Goal: Task Accomplishment & Management: Manage account settings

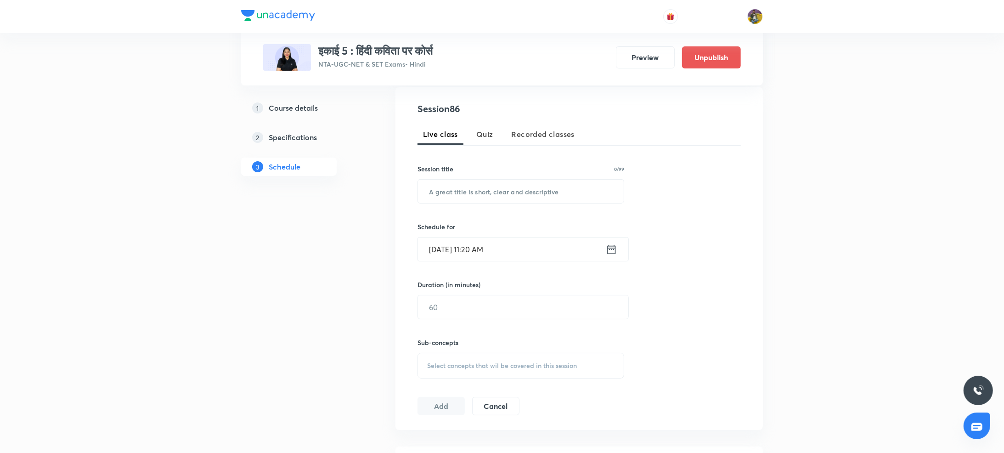
scroll to position [165, 0]
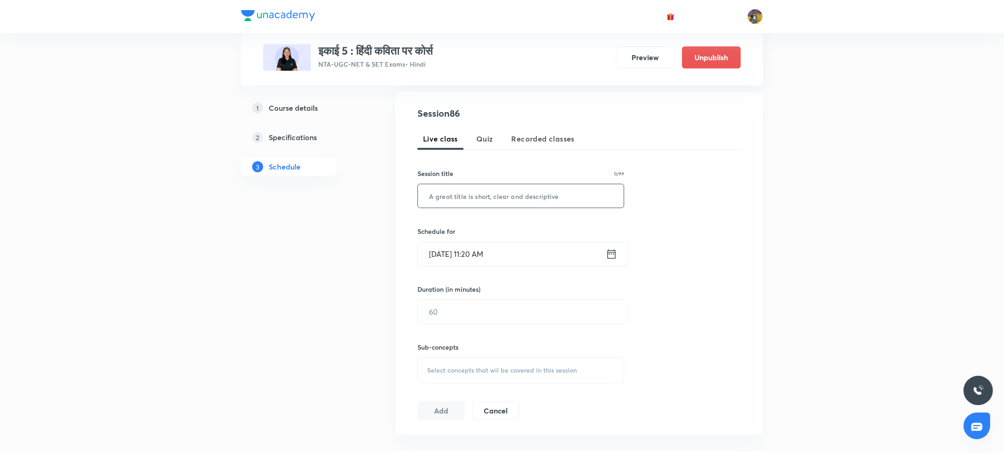
click at [445, 192] on input "text" at bounding box center [521, 195] width 206 height 23
click at [458, 199] on input "text" at bounding box center [521, 195] width 206 height 23
paste input "[DEMOGRAPHIC_DATA] की शक्तिपूजा"
type input "[DEMOGRAPHIC_DATA] की शक्तिपूजा"
click at [445, 249] on input "Sep 2, 2025, 11:20 AM" at bounding box center [512, 253] width 188 height 23
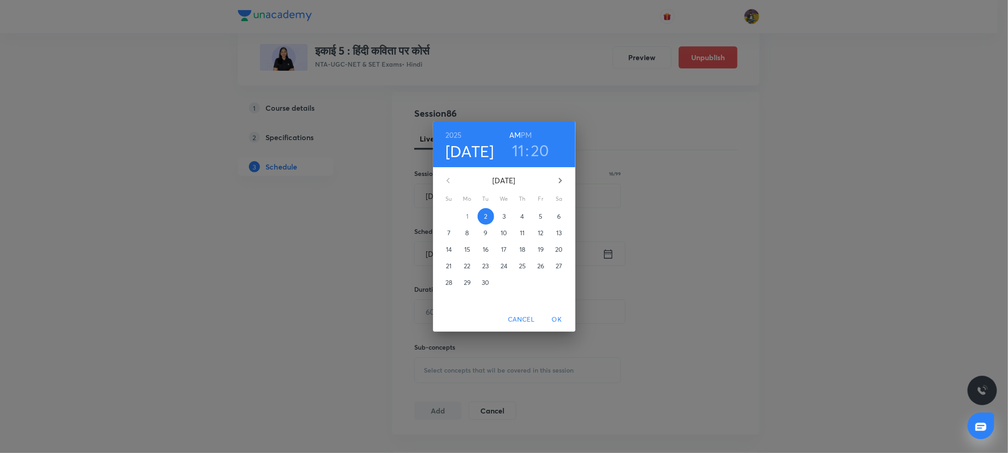
click at [501, 218] on span "3" at bounding box center [504, 216] width 17 height 9
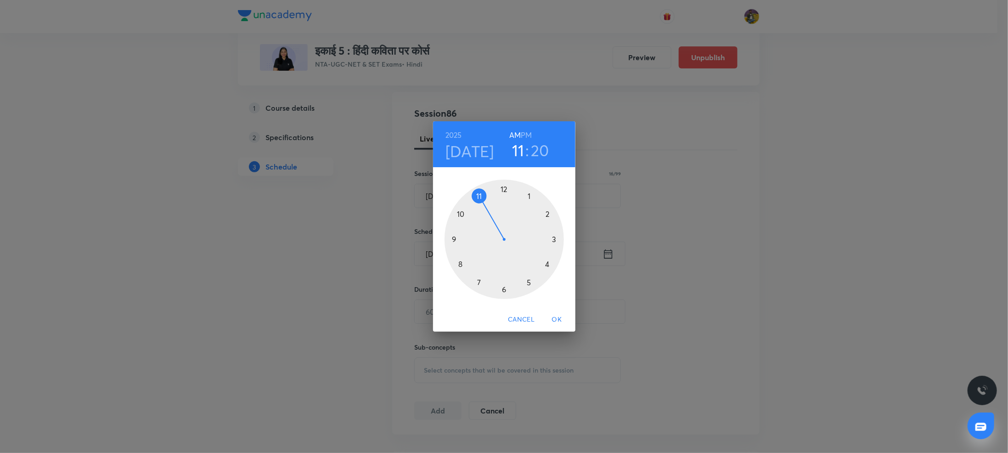
click at [536, 152] on h3 "20" at bounding box center [540, 150] width 18 height 19
click at [504, 189] on div at bounding box center [504, 239] width 119 height 119
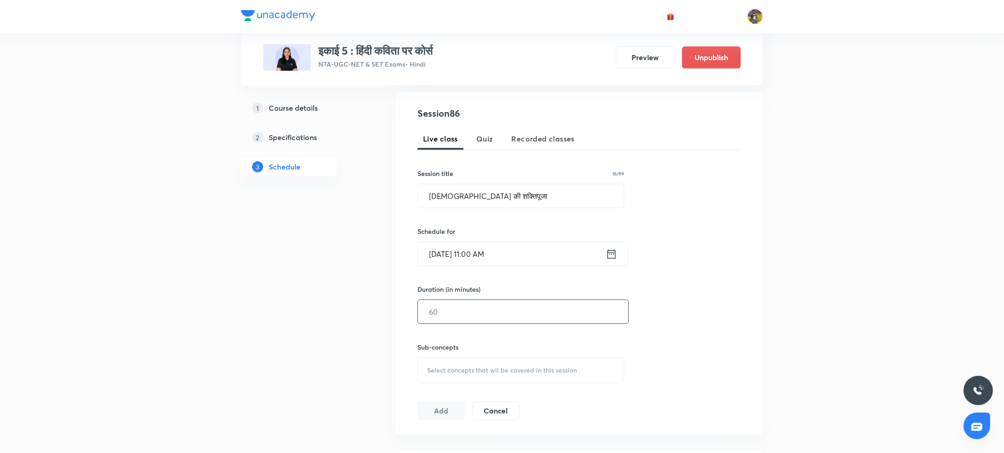
click at [461, 309] on input "text" at bounding box center [523, 311] width 210 height 23
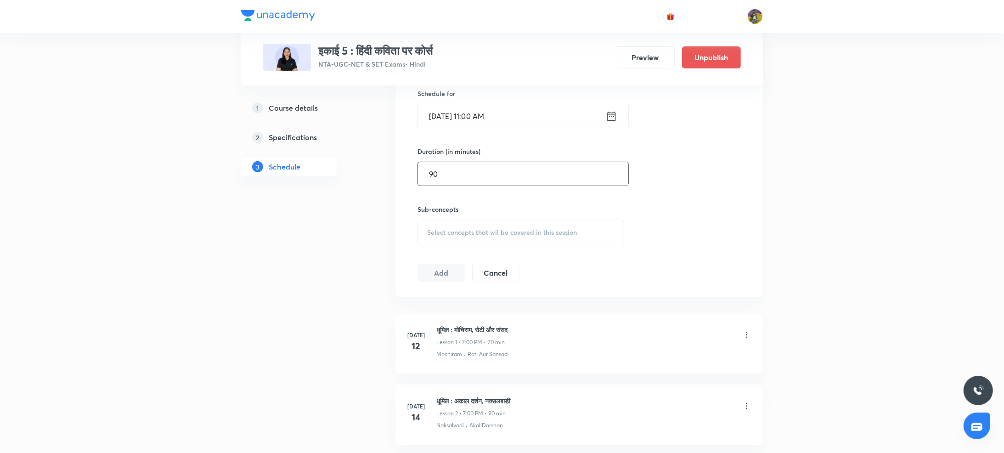
scroll to position [310, 0]
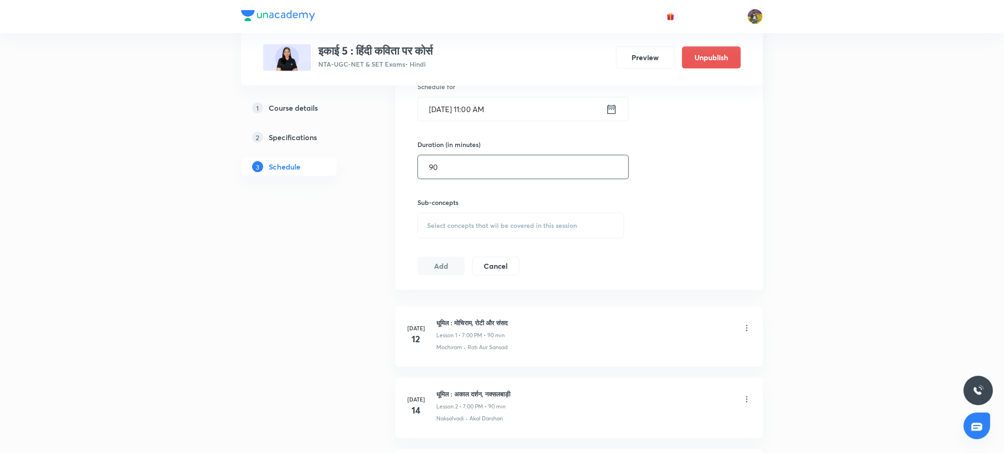
type input "90"
click at [465, 219] on div "Select concepts that wil be covered in this session" at bounding box center [521, 226] width 207 height 26
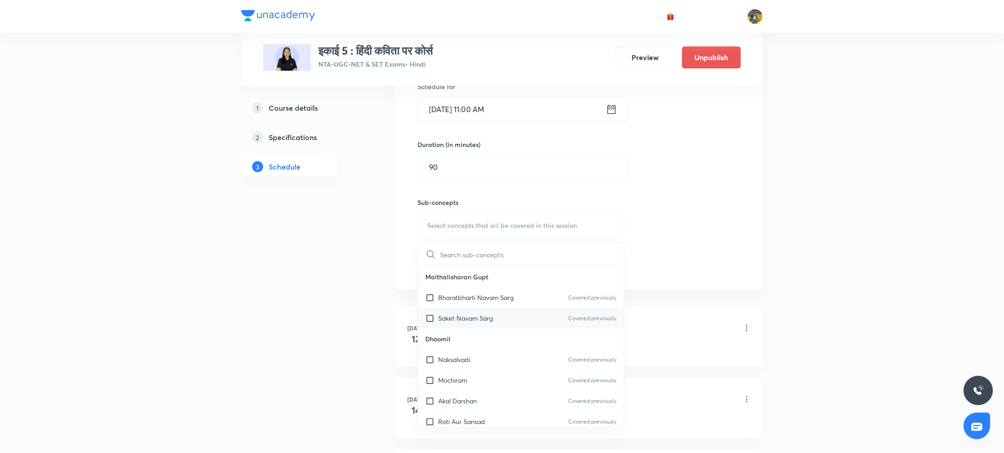
click at [453, 312] on div "Saket Navam Sarg Covered previously" at bounding box center [521, 318] width 206 height 21
checkbox input "true"
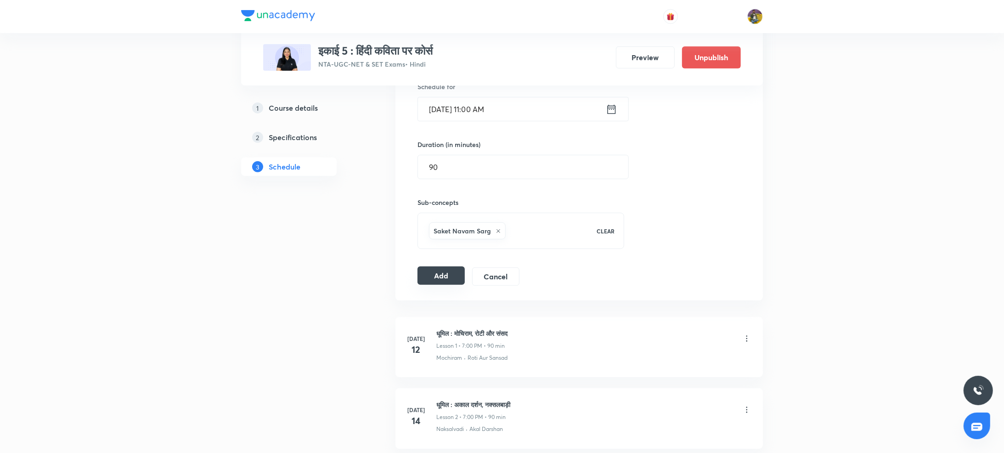
click at [450, 281] on button "Add" at bounding box center [441, 275] width 47 height 18
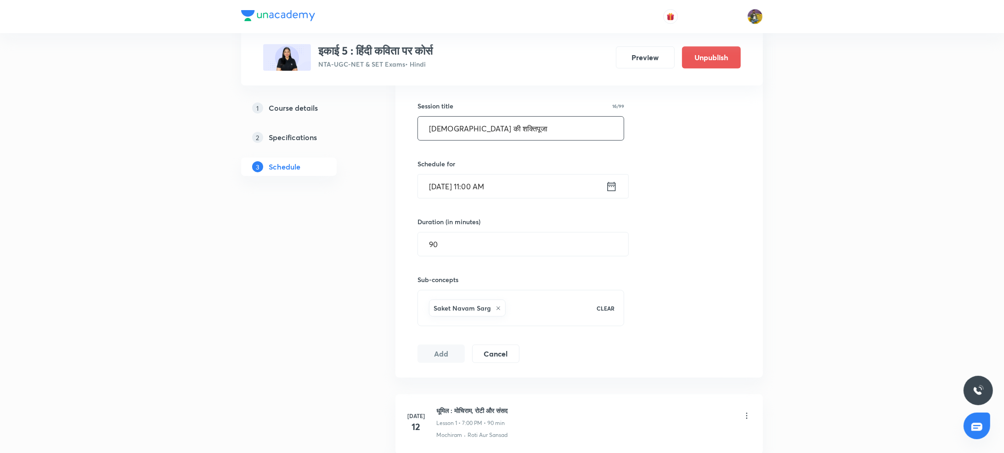
scroll to position [239, 0]
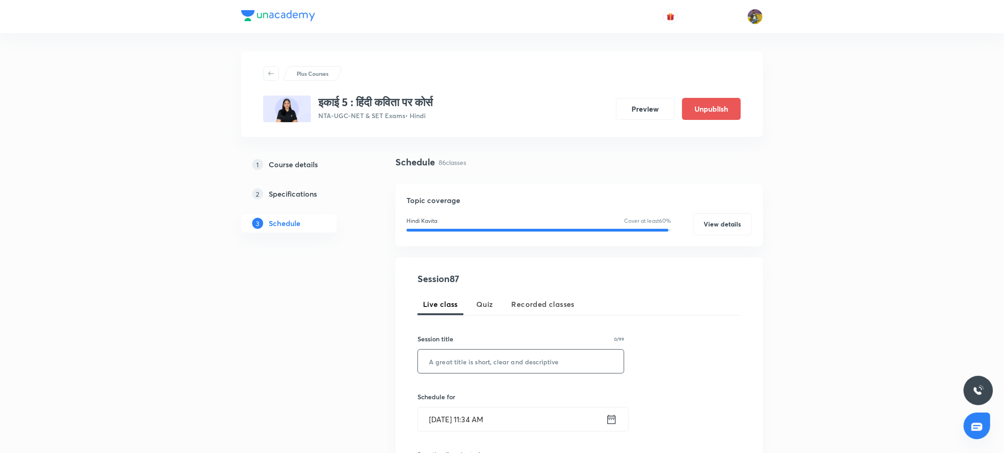
click at [466, 366] on input "text" at bounding box center [521, 361] width 206 height 23
paste input "इड़ा सर्ग भाग 2"
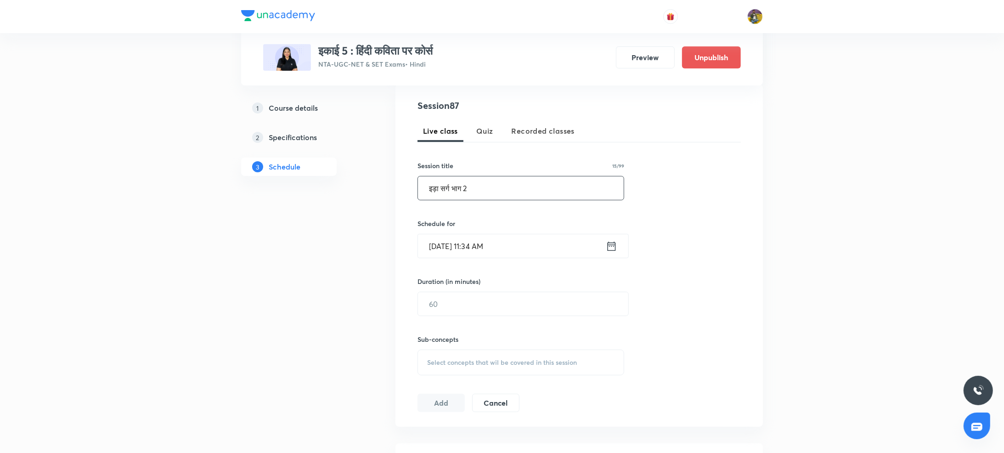
scroll to position [220, 0]
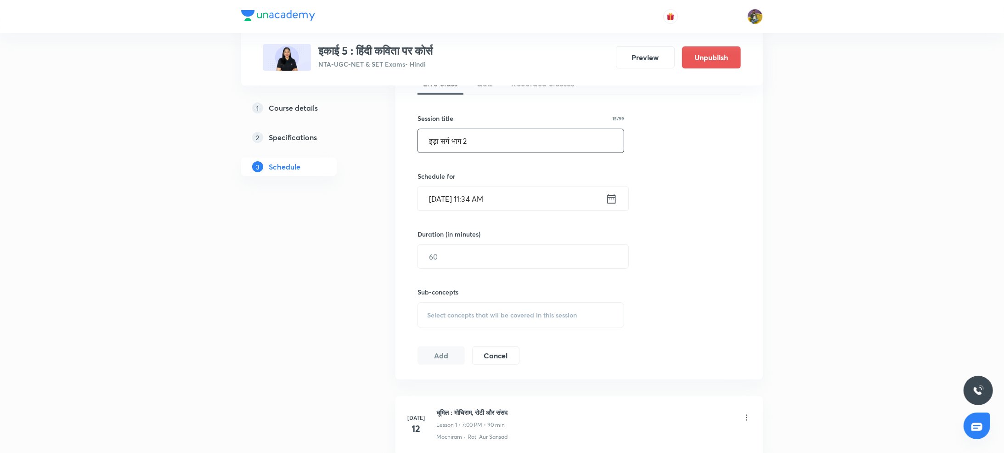
type input "इड़ा सर्ग भाग 2"
click at [447, 201] on input "Sep 2, 2025, 11:34 AM" at bounding box center [512, 198] width 188 height 23
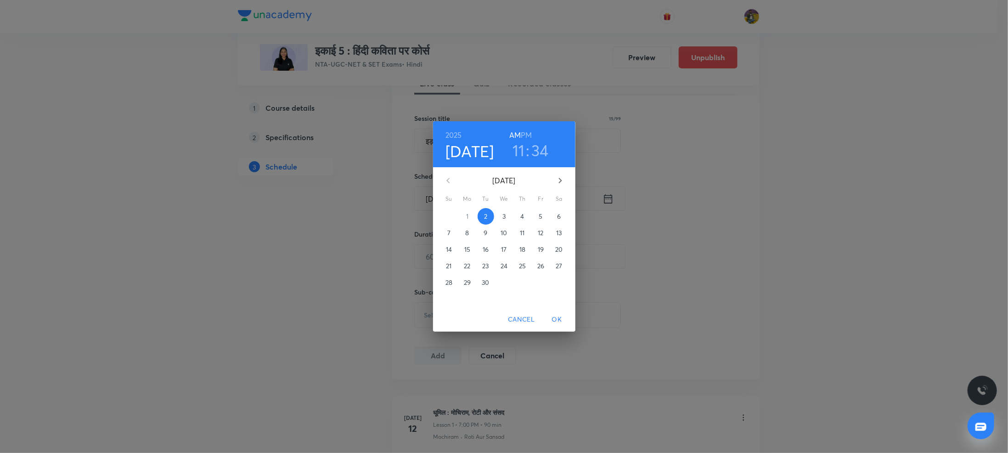
click at [520, 217] on p "4" at bounding box center [522, 216] width 4 height 9
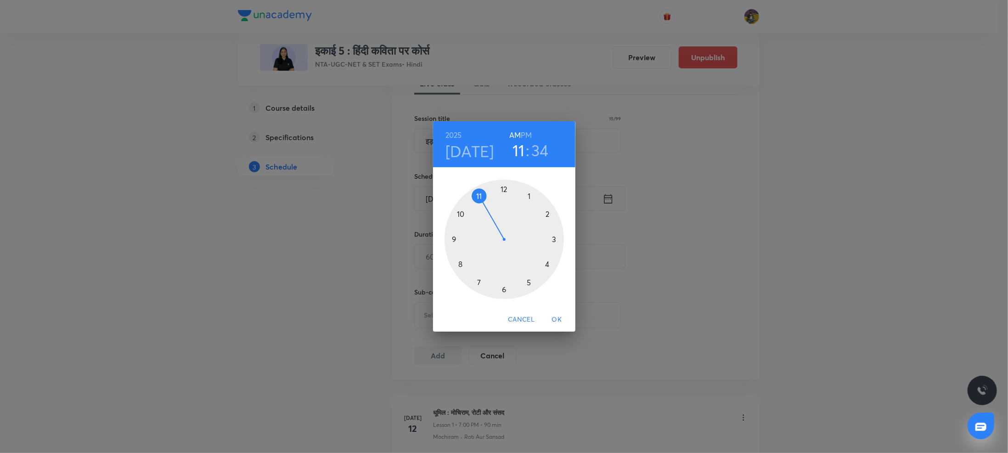
click at [528, 134] on h6 "PM" at bounding box center [526, 135] width 11 height 13
click at [505, 190] on div at bounding box center [504, 239] width 119 height 119
click at [521, 145] on h3 "12" at bounding box center [519, 150] width 15 height 19
click at [480, 197] on div at bounding box center [504, 239] width 119 height 119
click at [517, 133] on h6 "AM" at bounding box center [514, 135] width 11 height 13
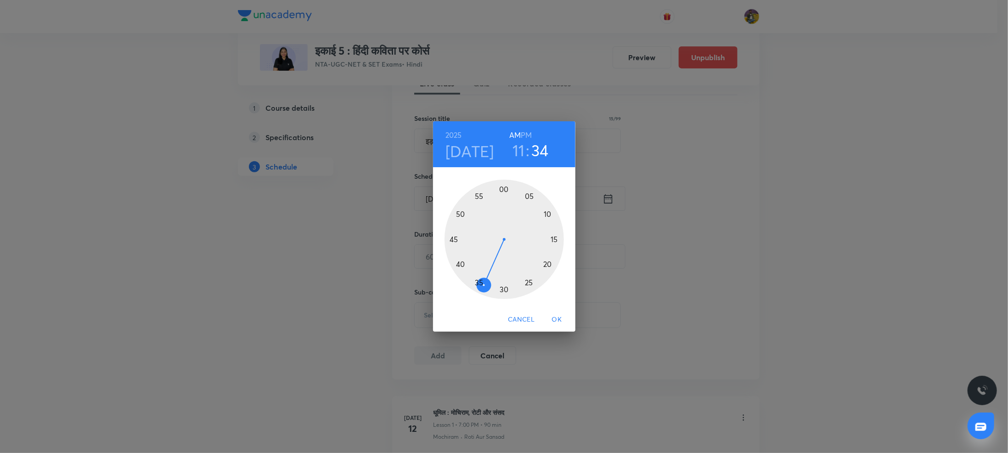
click at [503, 189] on div at bounding box center [504, 239] width 119 height 119
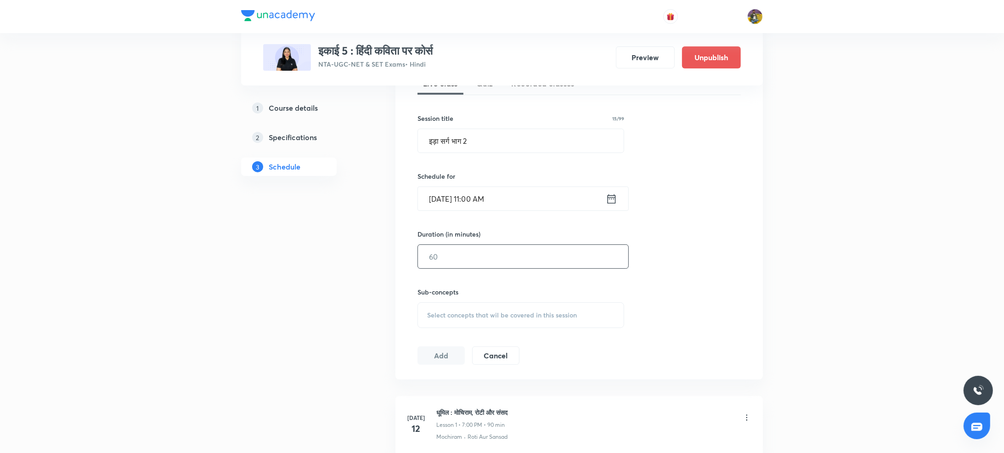
click at [468, 266] on input "text" at bounding box center [523, 256] width 210 height 23
type input "90"
click at [457, 312] on span "Select concepts that wil be covered in this session" at bounding box center [502, 314] width 150 height 7
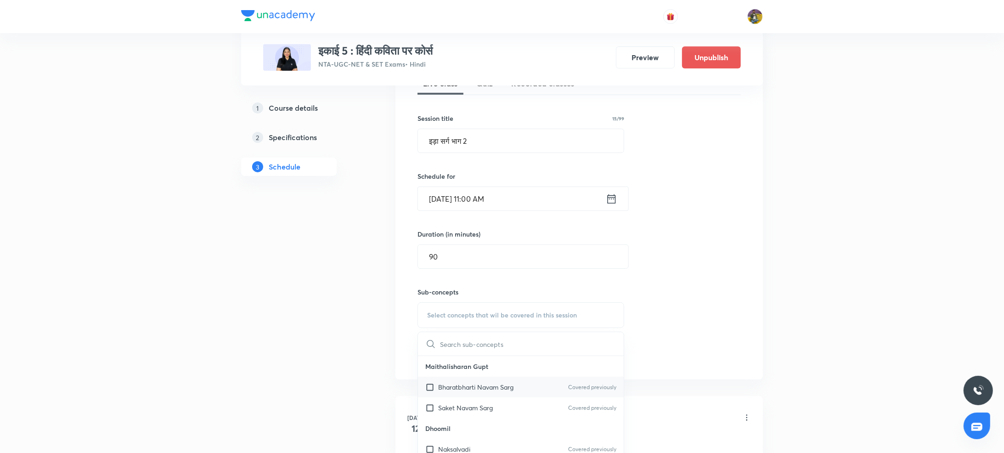
click at [490, 395] on div "Bharatbharti Navam Sarg Covered previously" at bounding box center [521, 387] width 206 height 21
checkbox input "true"
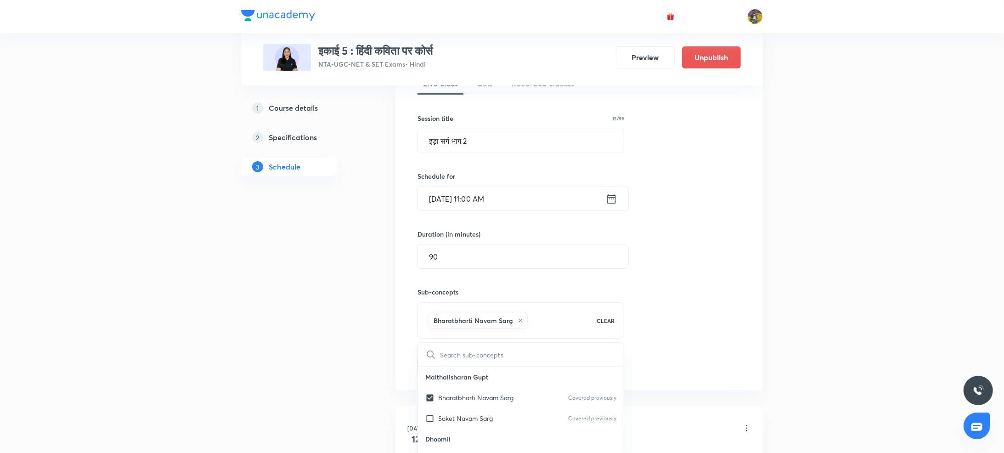
click at [674, 348] on div "Session 87 Live class Quiz Recorded classes Session title 15/99 इड़ा सर्ग भाग 2…" at bounding box center [579, 213] width 323 height 324
click at [439, 366] on button "Add" at bounding box center [441, 365] width 47 height 18
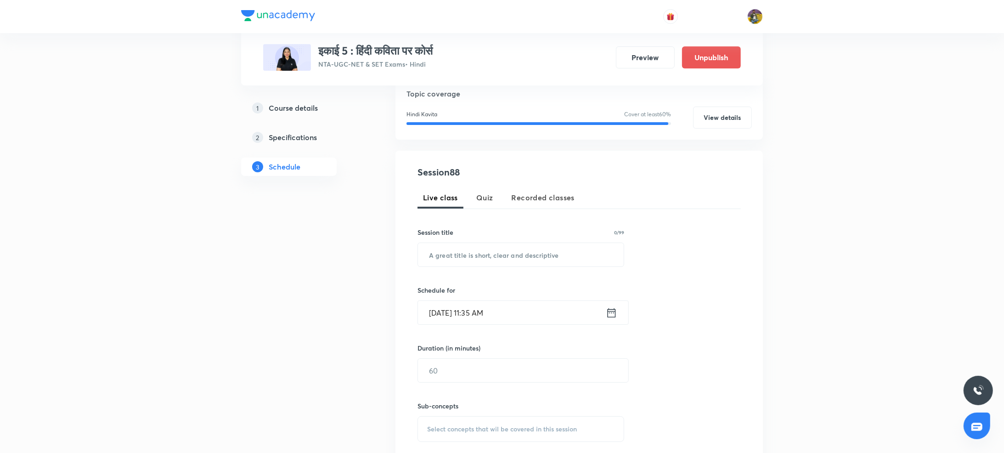
scroll to position [14, 0]
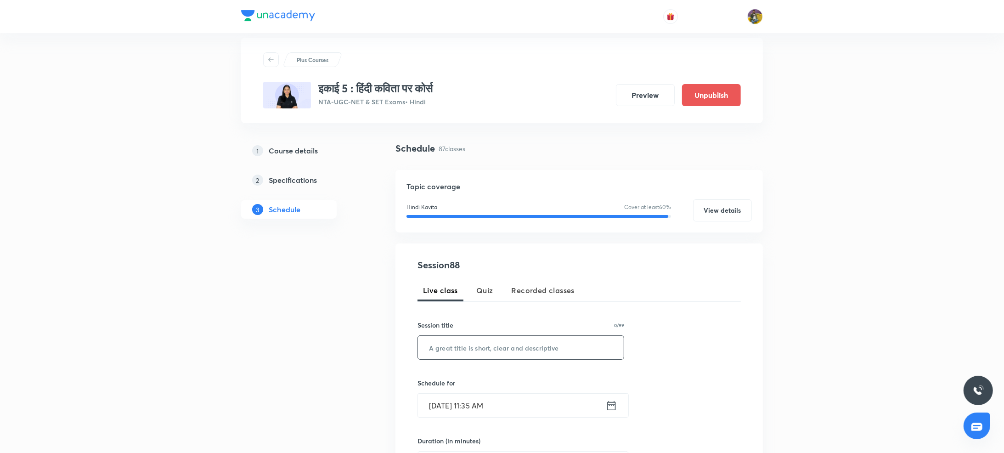
click at [493, 342] on input "text" at bounding box center [521, 347] width 206 height 23
paste input "अंधेरे में: अंतिम भाग"
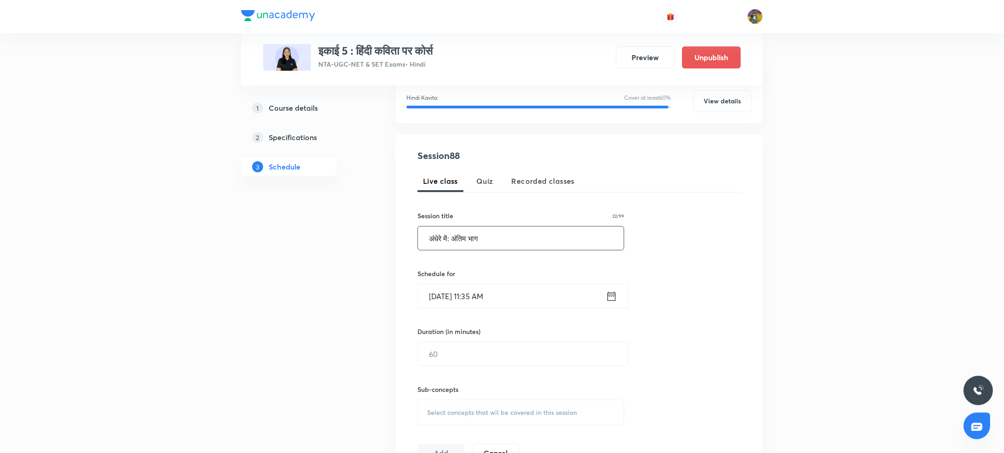
scroll to position [138, 0]
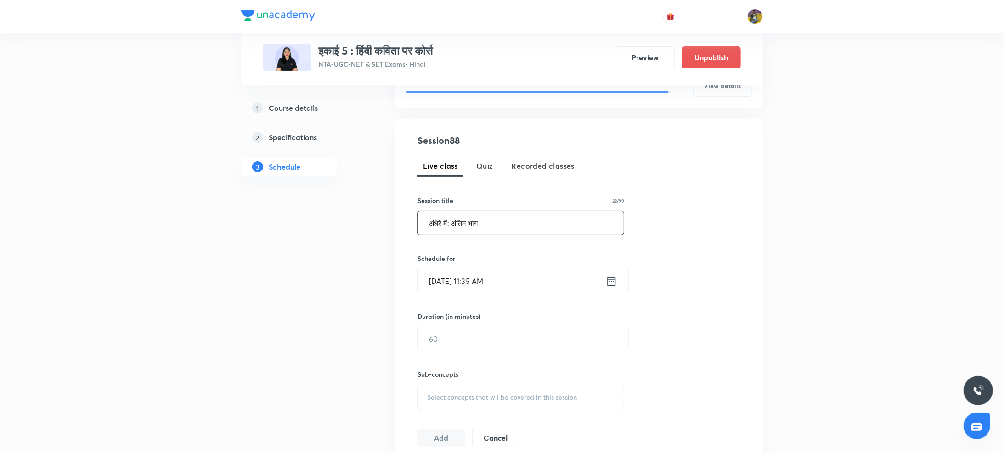
type input "अंधेरे में: अंतिम भाग"
click at [449, 279] on input "[DATE] 11:35 AM" at bounding box center [512, 280] width 188 height 23
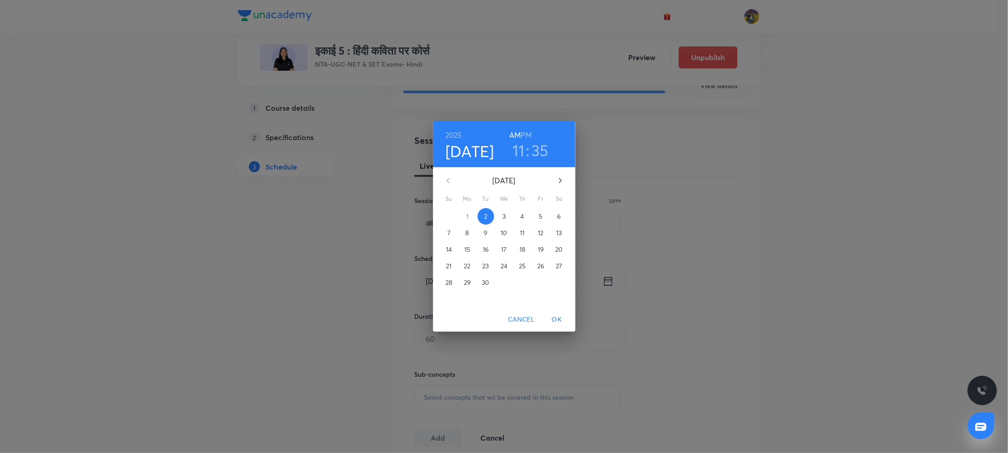
click at [539, 214] on p "5" at bounding box center [541, 216] width 4 height 9
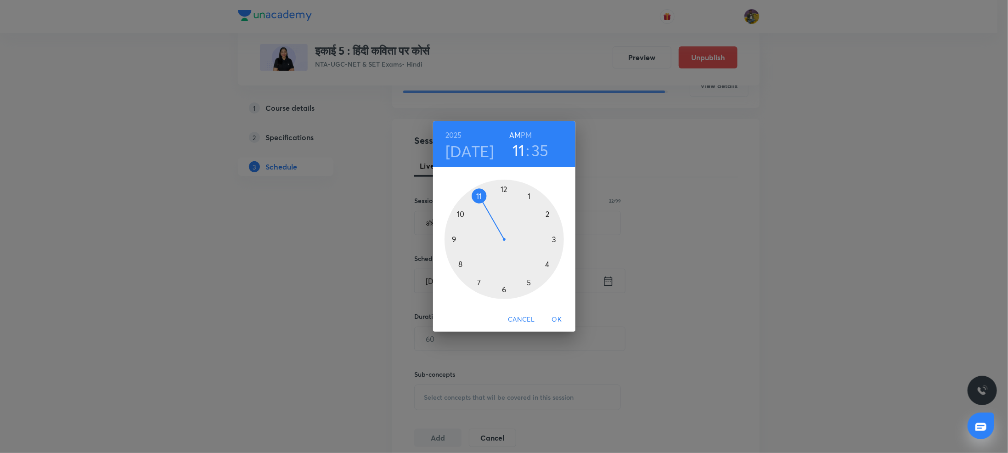
click at [526, 134] on h6 "PM" at bounding box center [526, 135] width 11 height 13
click at [515, 134] on h6 "AM" at bounding box center [514, 135] width 11 height 13
click at [537, 147] on h3 "35" at bounding box center [539, 150] width 17 height 19
click at [505, 190] on div at bounding box center [504, 239] width 119 height 119
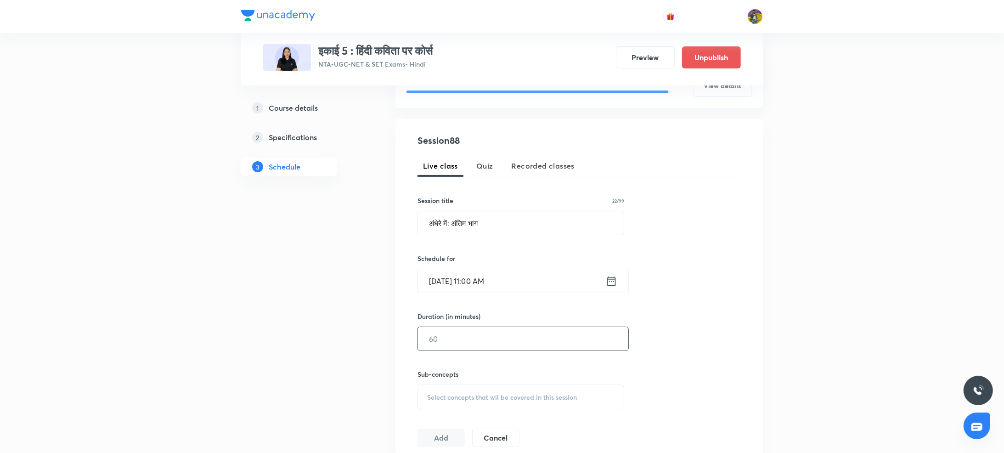
click at [462, 347] on input "text" at bounding box center [523, 338] width 210 height 23
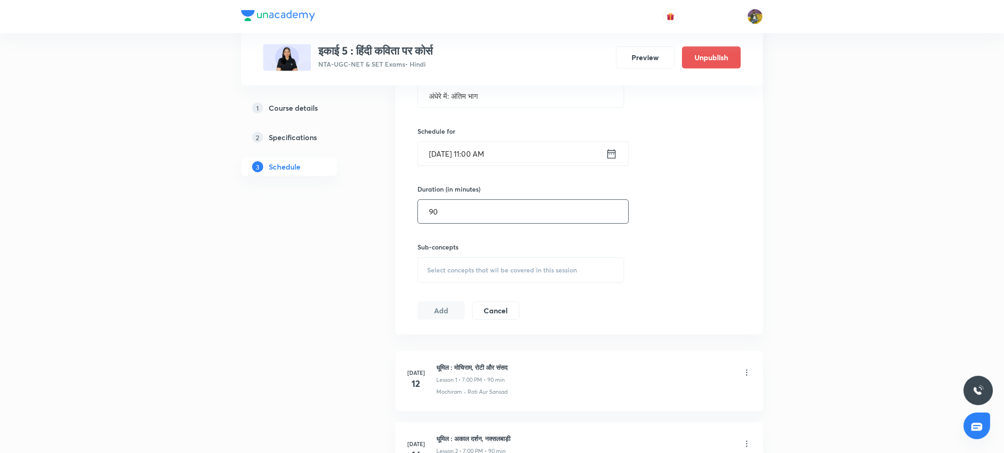
scroll to position [269, 0]
type input "90"
click at [458, 258] on div "Select concepts that wil be covered in this session" at bounding box center [521, 267] width 207 height 26
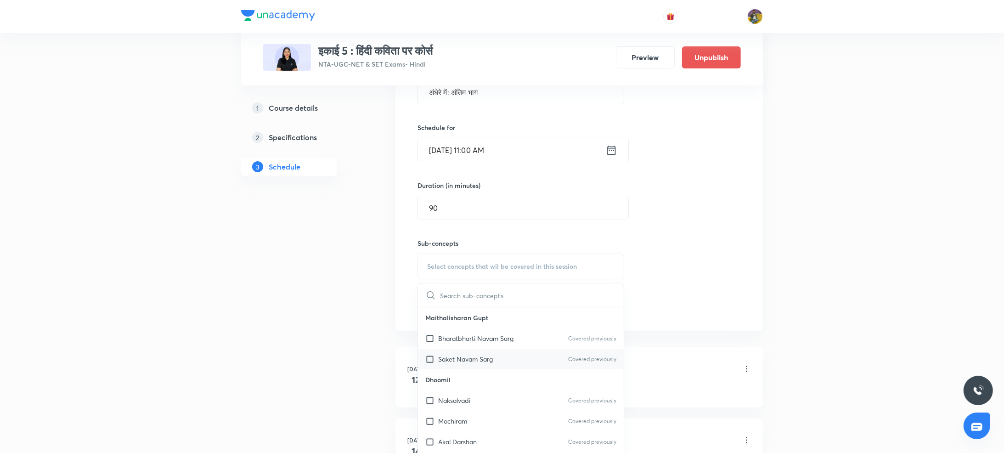
click at [451, 362] on p "Saket Navam Sarg" at bounding box center [465, 359] width 55 height 10
checkbox input "true"
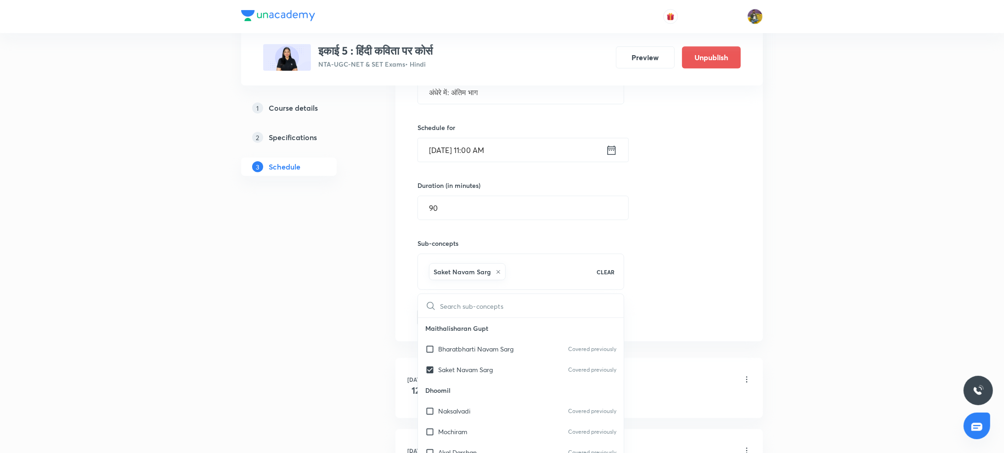
click at [396, 283] on div "Session 88 Live class Quiz Recorded classes Session title 22/99 अंधेरे में: अंत…" at bounding box center [578, 164] width 367 height 353
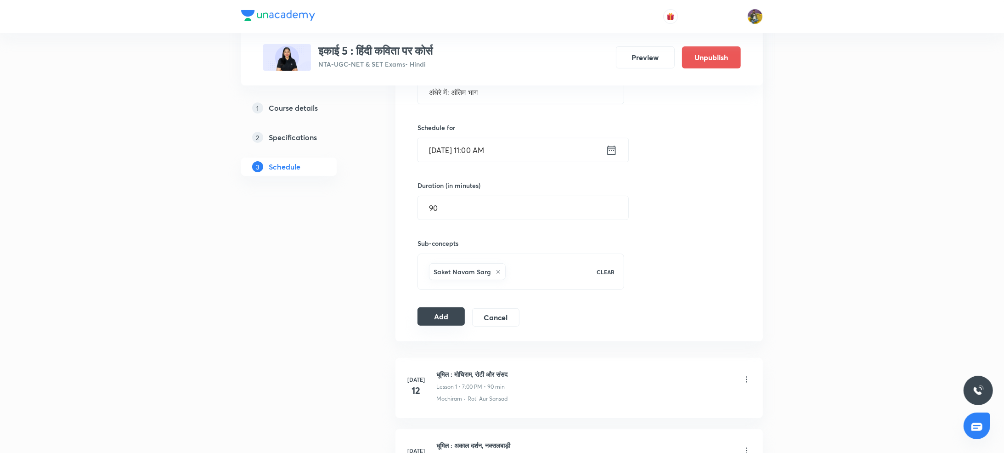
click at [454, 323] on button "Add" at bounding box center [441, 316] width 47 height 18
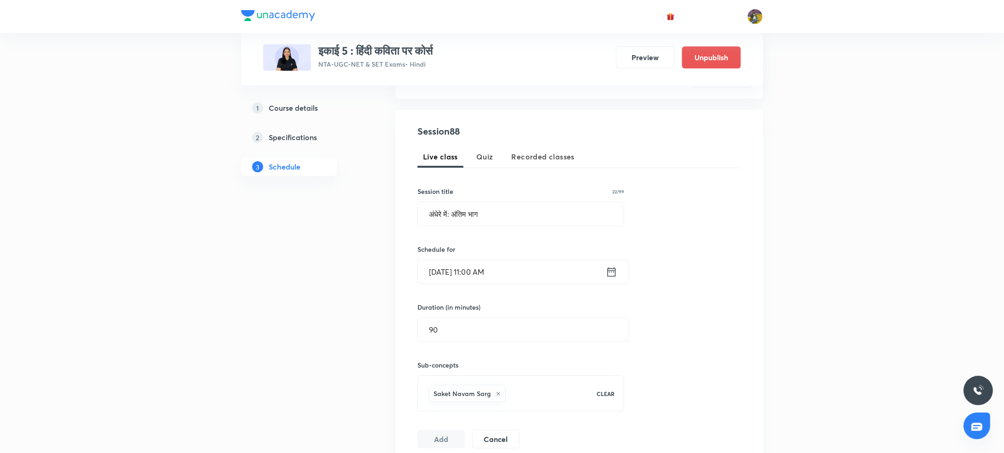
scroll to position [144, 0]
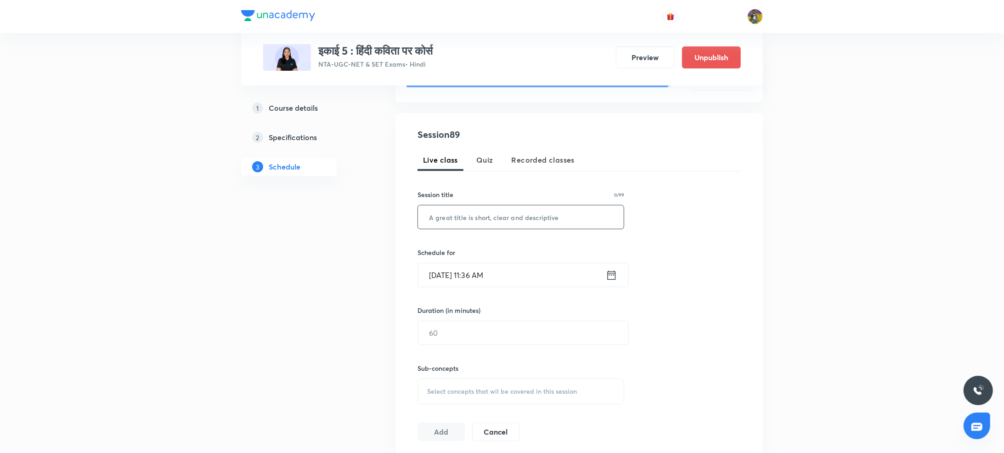
paste input "IDW2KWE3)"
click at [490, 215] on input "text" at bounding box center [521, 216] width 206 height 23
type input "IDW2KWE3"
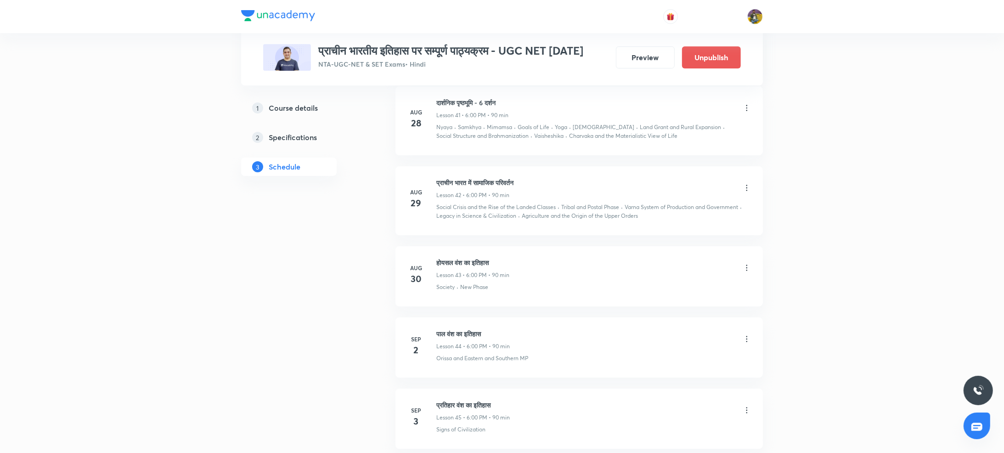
scroll to position [3482, 0]
click at [746, 335] on icon at bounding box center [746, 339] width 9 height 9
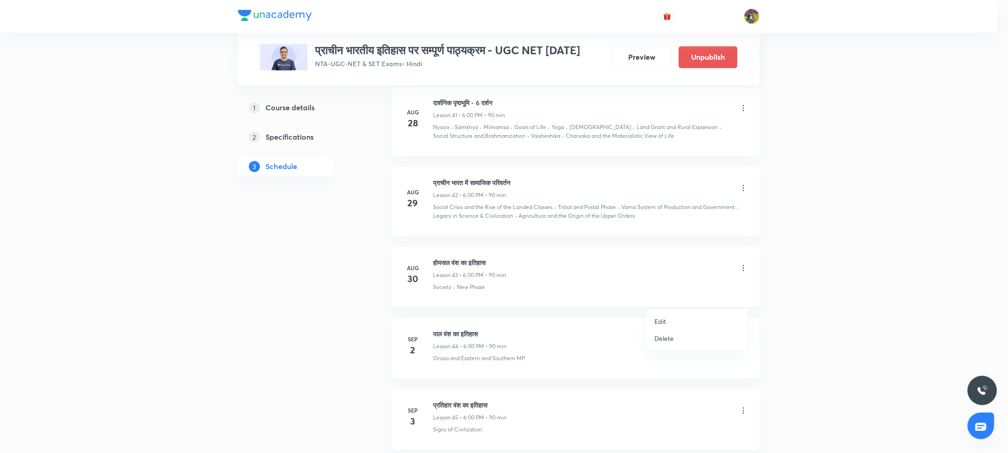
click at [663, 318] on p "Edit" at bounding box center [660, 321] width 11 height 10
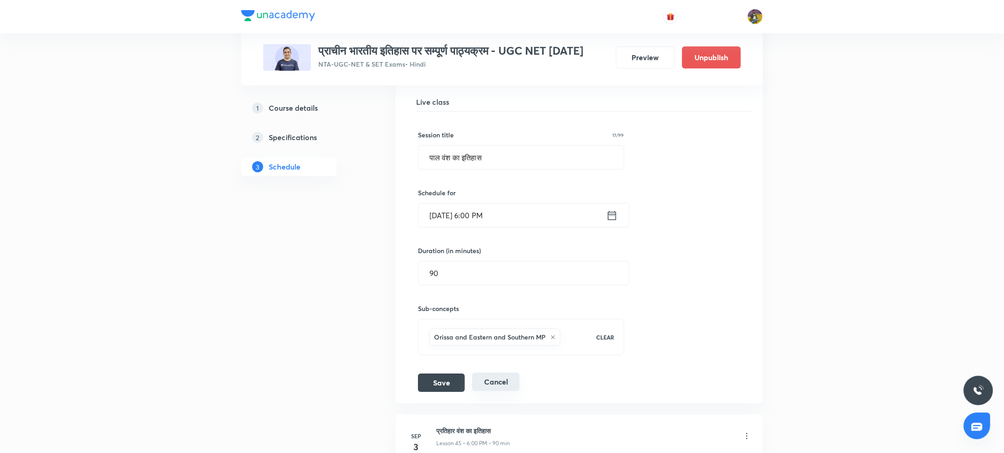
scroll to position [3355, 0]
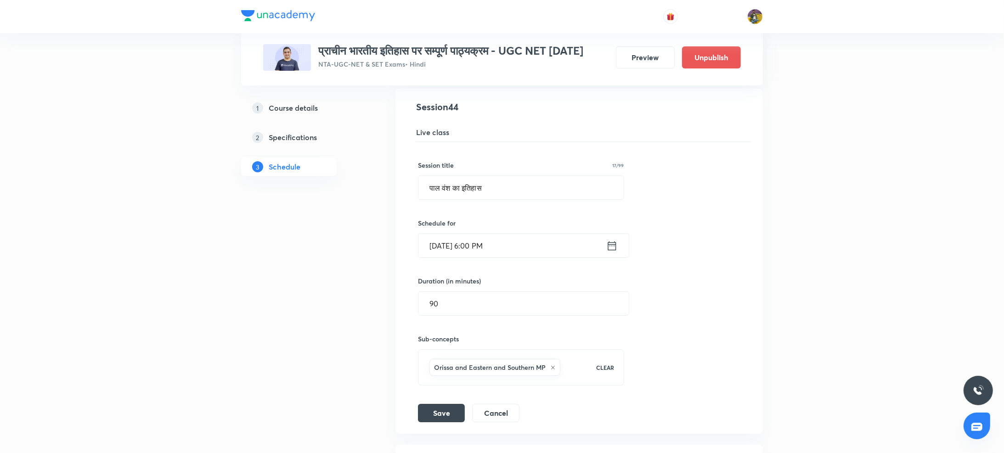
click at [446, 234] on input "[DATE] 6:00 PM" at bounding box center [512, 245] width 188 height 23
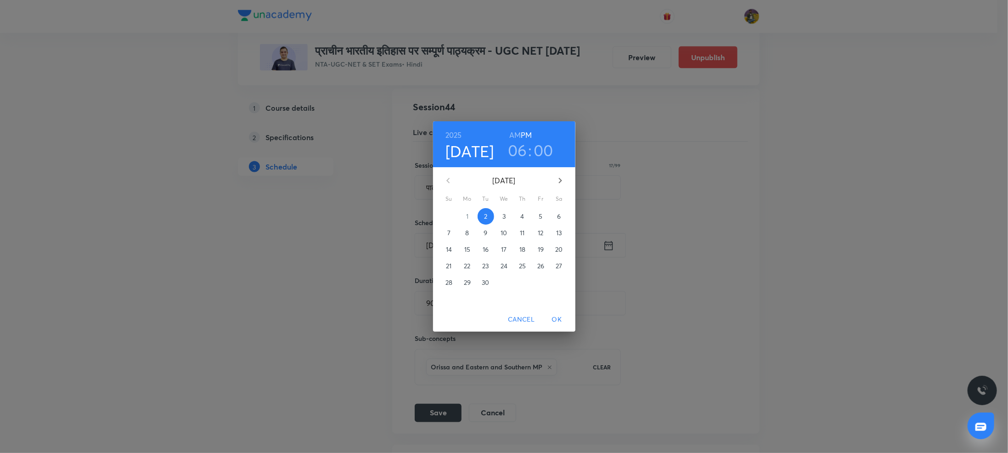
click at [449, 231] on p "7" at bounding box center [448, 232] width 3 height 9
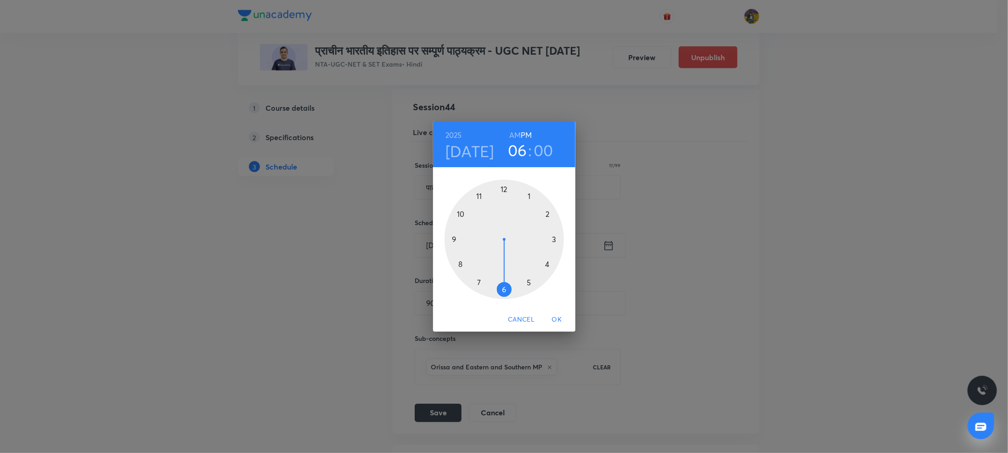
click at [559, 318] on span "OK" at bounding box center [557, 319] width 22 height 11
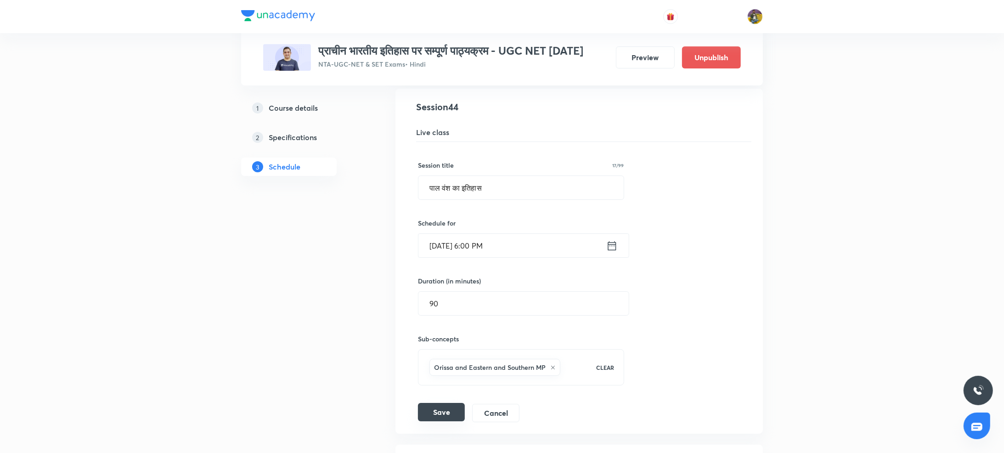
click at [432, 403] on button "Save" at bounding box center [441, 412] width 47 height 18
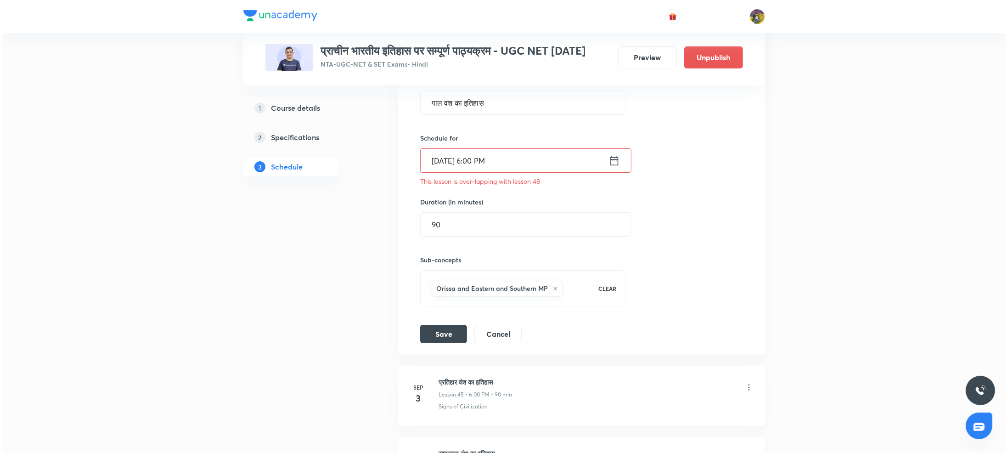
scroll to position [3417, 0]
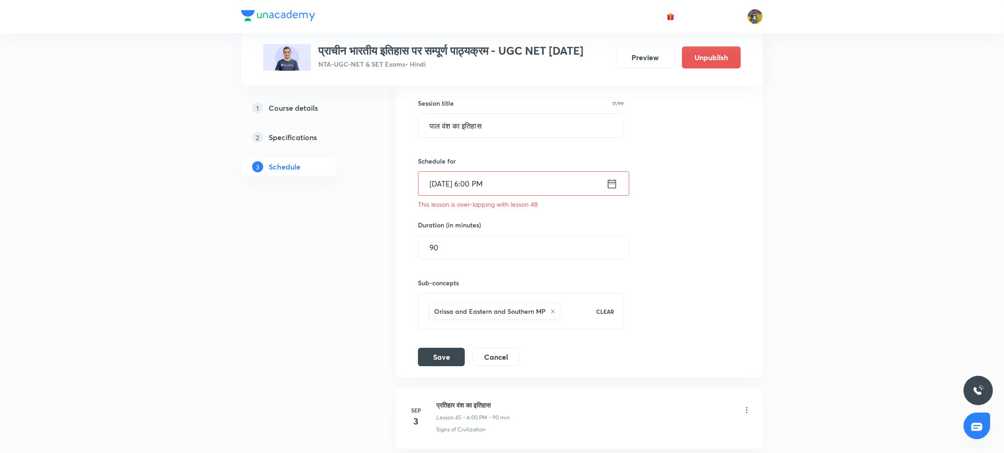
click at [448, 172] on input "Sep 7, 2025, 6:00 PM" at bounding box center [512, 183] width 188 height 23
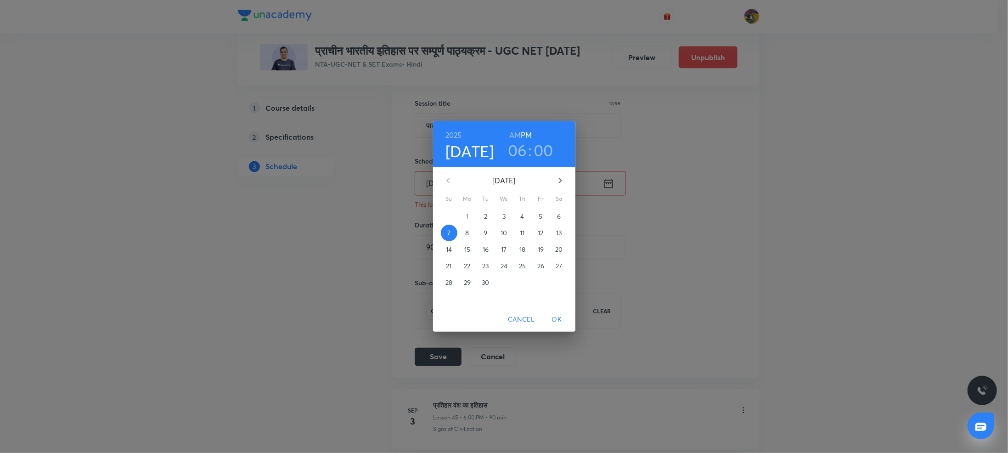
click at [559, 217] on p "6" at bounding box center [559, 216] width 4 height 9
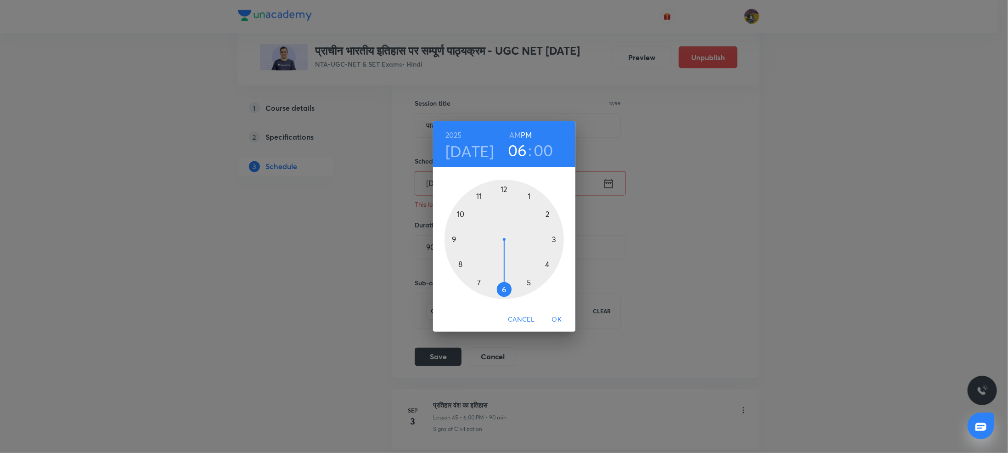
click at [554, 317] on span "OK" at bounding box center [557, 319] width 22 height 11
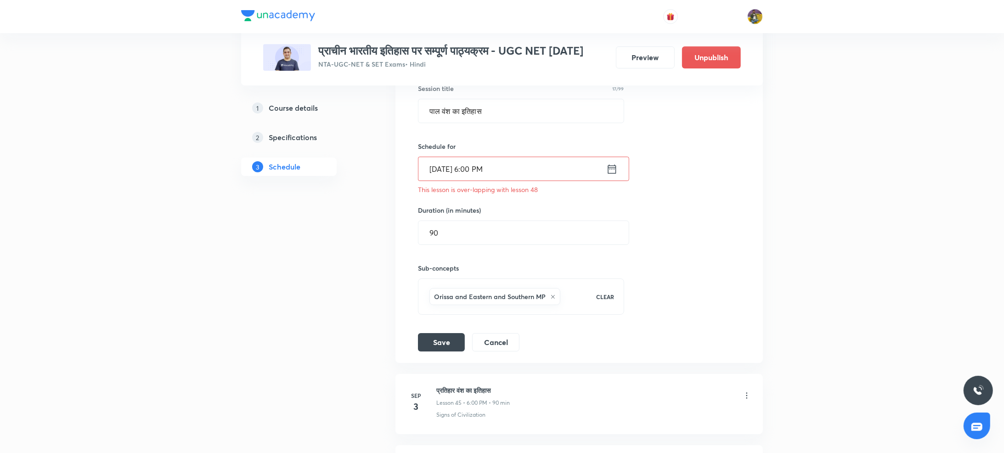
scroll to position [3433, 0]
click at [447, 331] on button "Save" at bounding box center [441, 340] width 47 height 18
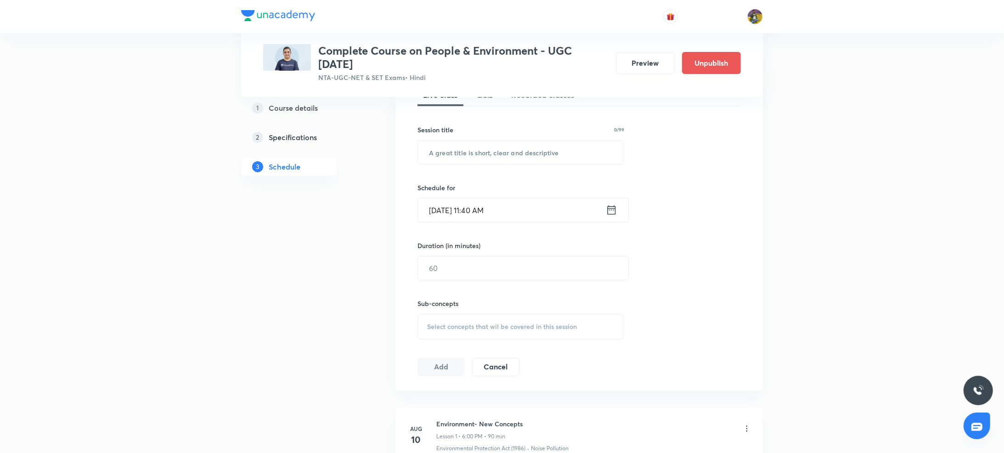
scroll to position [215, 0]
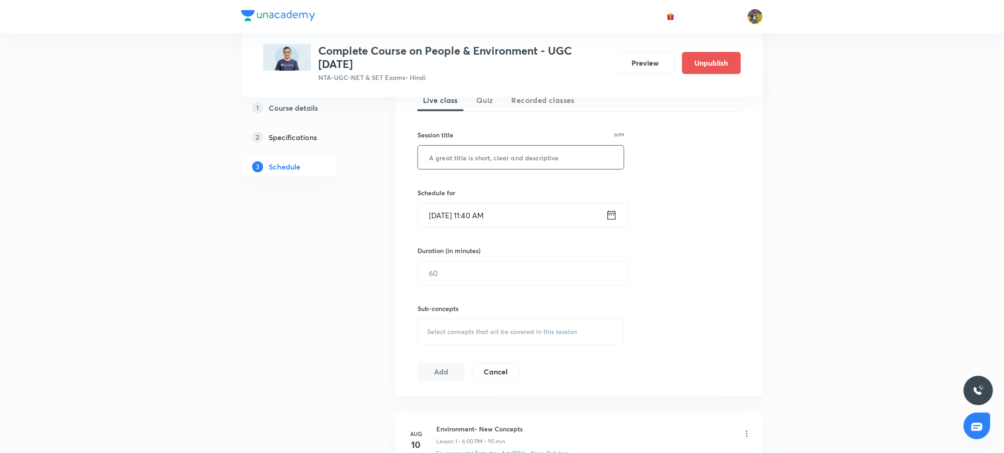
click at [450, 154] on input "text" at bounding box center [521, 157] width 206 height 23
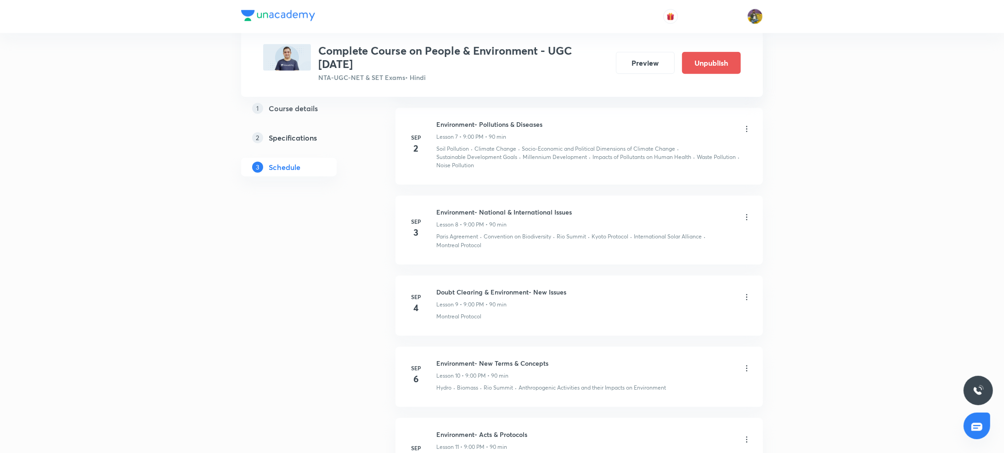
scroll to position [923, 0]
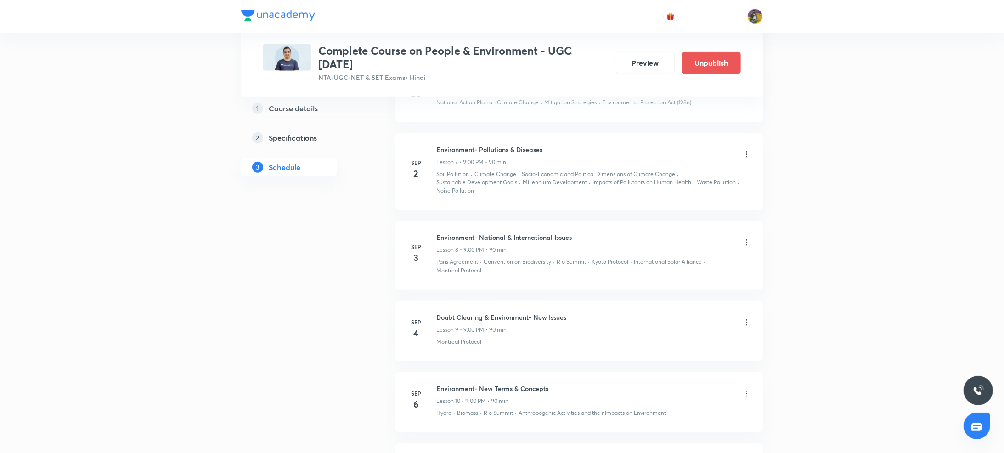
click at [753, 152] on li "[DATE] Environment- Pollutions & Diseases Lesson 7 • 9:00 PM • 90 min Soil Poll…" at bounding box center [578, 171] width 367 height 77
click at [740, 152] on div "Environment- Pollutions & Diseases Lesson 7 • 9:00 PM • 90 min" at bounding box center [593, 156] width 315 height 22
click at [750, 158] on icon at bounding box center [746, 154] width 9 height 9
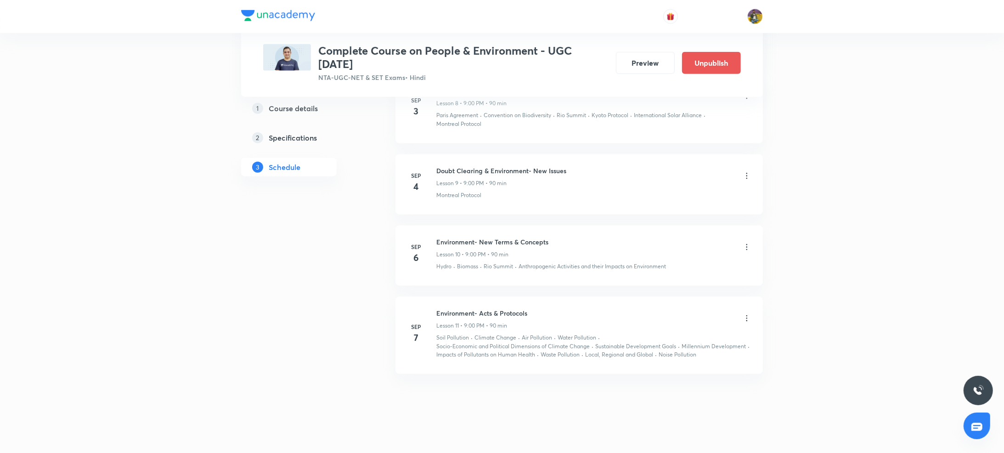
scroll to position [1070, 0]
